Goal: Task Accomplishment & Management: Manage account settings

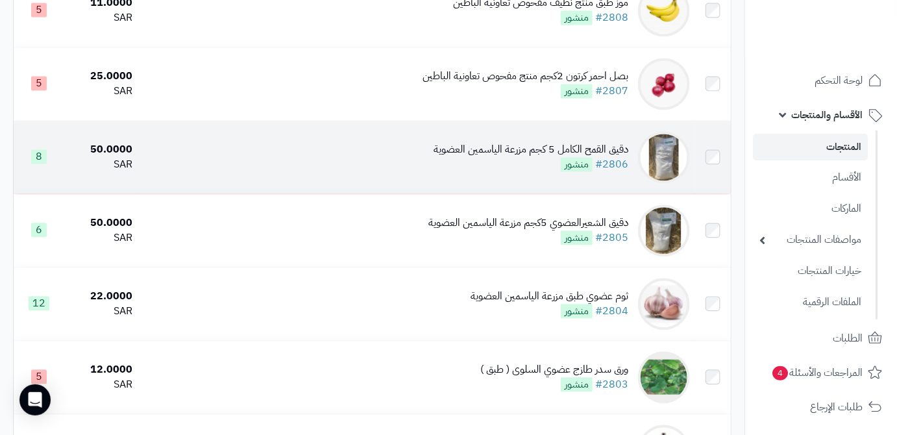
scroll to position [885, 0]
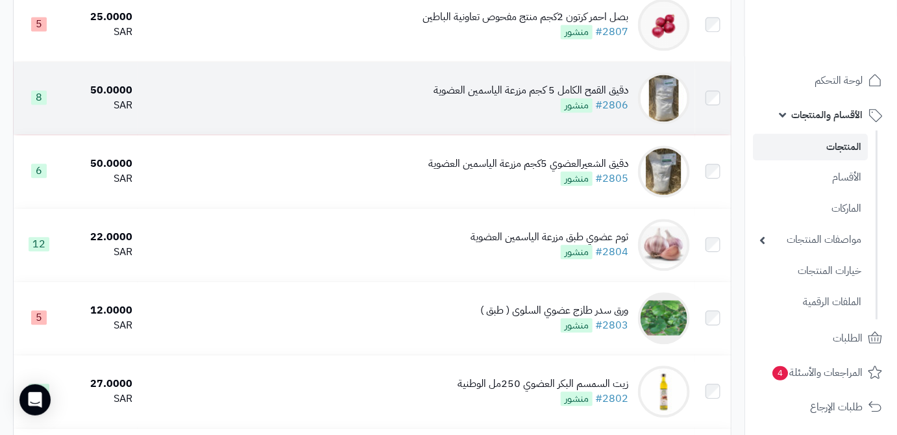
click at [544, 171] on div "دقيق الشعيرالعضوي 5كجم مزرعة الياسمين العضوية" at bounding box center [528, 163] width 200 height 15
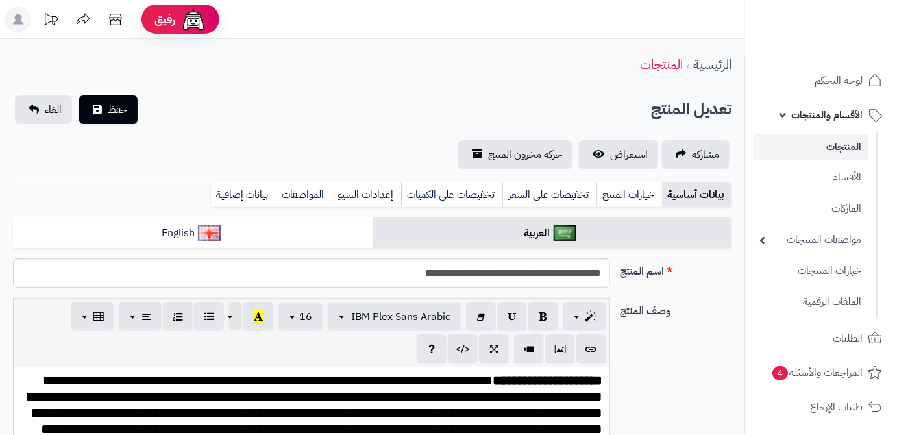
scroll to position [626, 0]
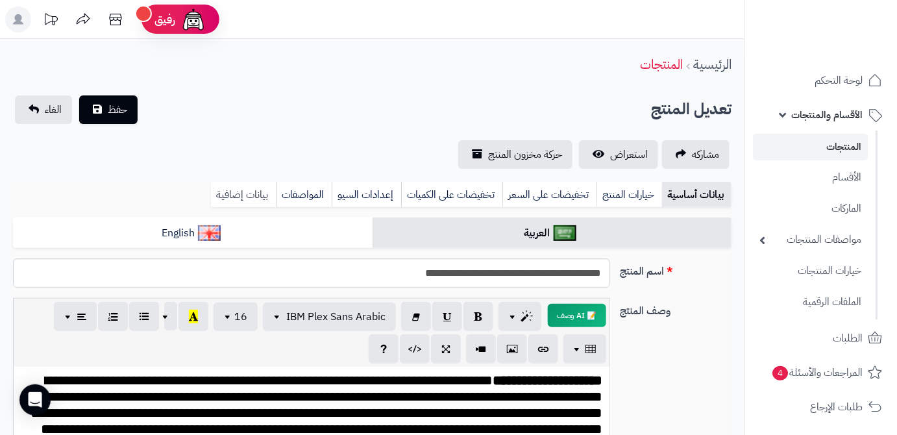
click at [247, 194] on link "بيانات إضافية" at bounding box center [243, 195] width 65 height 26
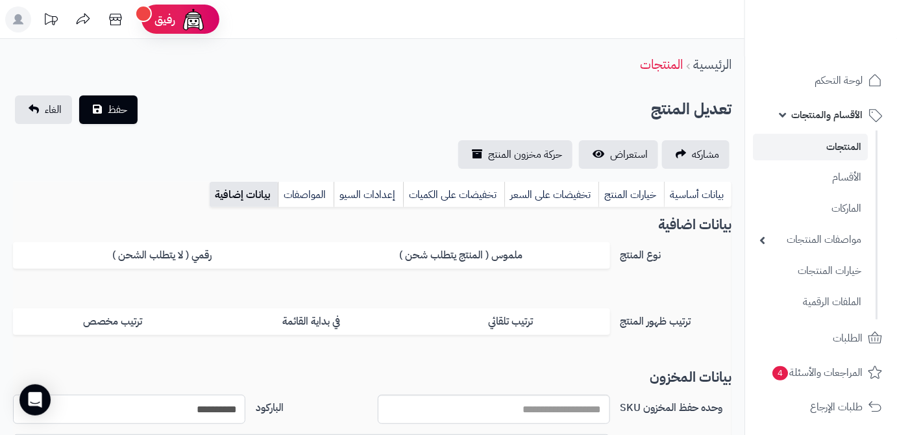
click at [199, 405] on input "**********" at bounding box center [129, 409] width 232 height 29
click at [131, 114] on button "حفظ" at bounding box center [108, 109] width 58 height 29
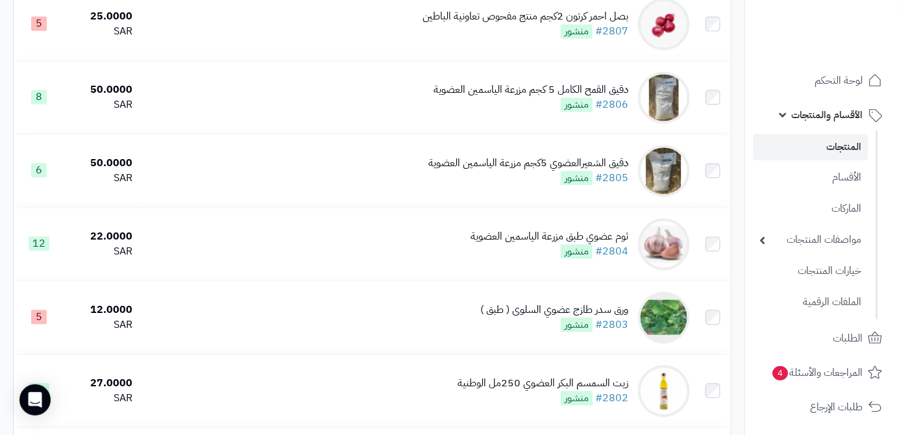
scroll to position [885, 0]
